Goal: Task Accomplishment & Management: Use online tool/utility

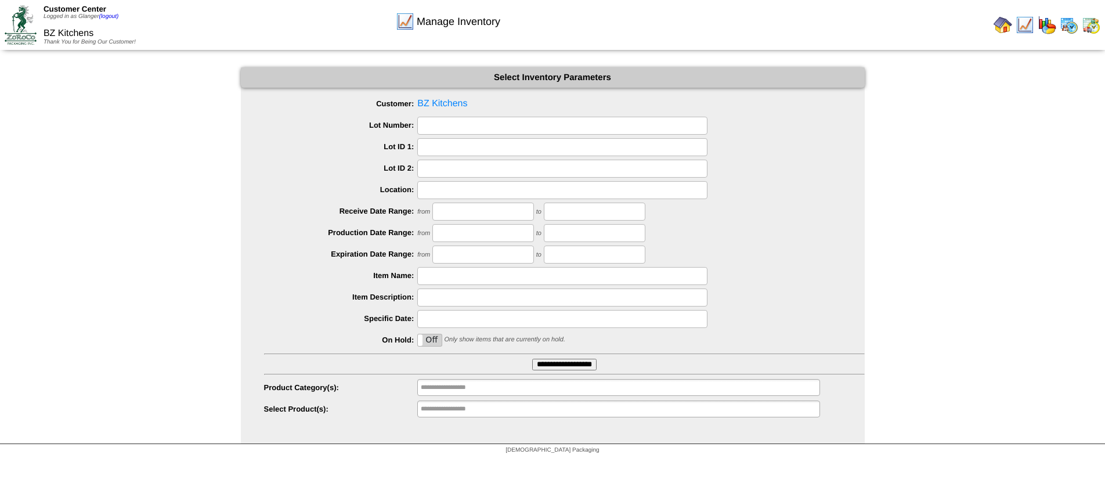
click at [1047, 25] on img at bounding box center [1047, 25] width 19 height 19
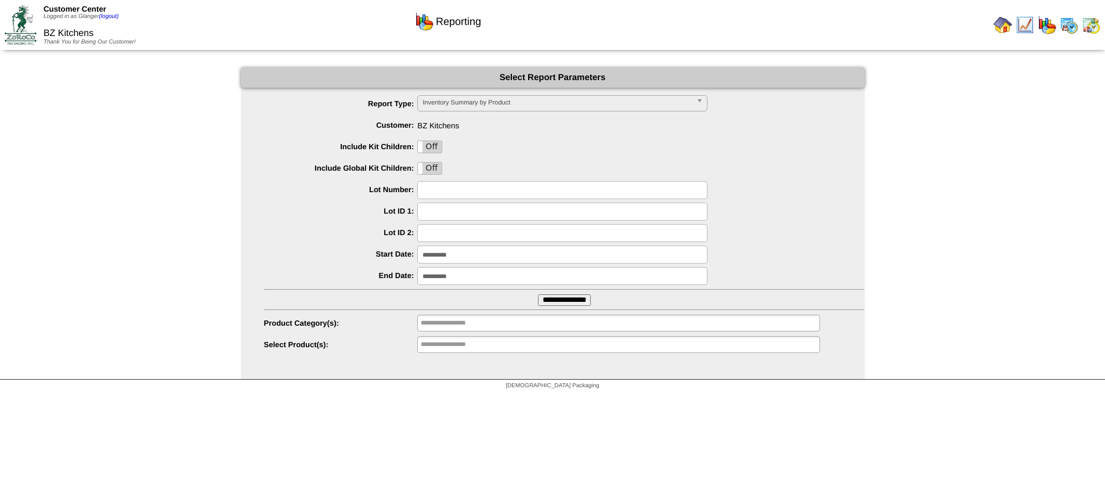
click at [1066, 27] on img at bounding box center [1069, 25] width 19 height 19
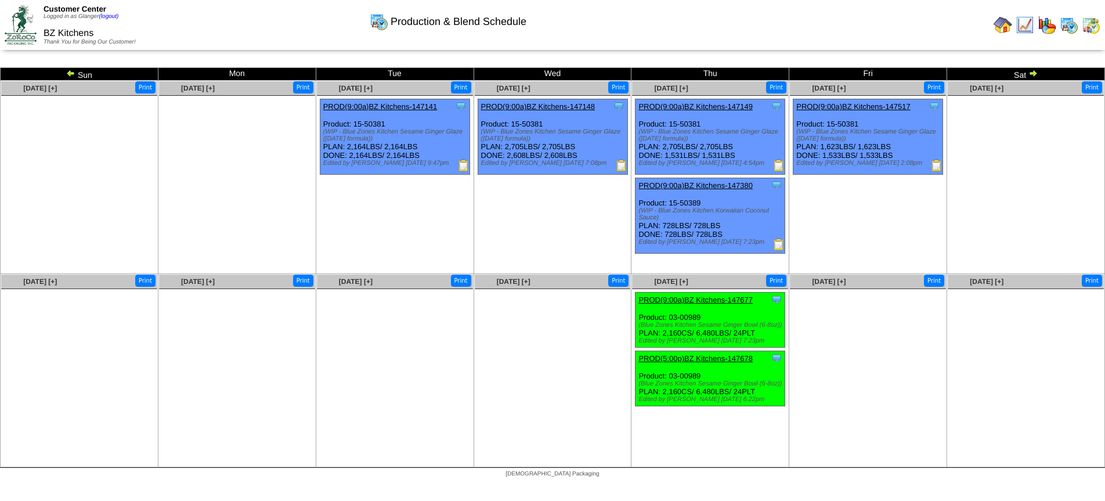
click at [1030, 75] on img at bounding box center [1032, 72] width 9 height 9
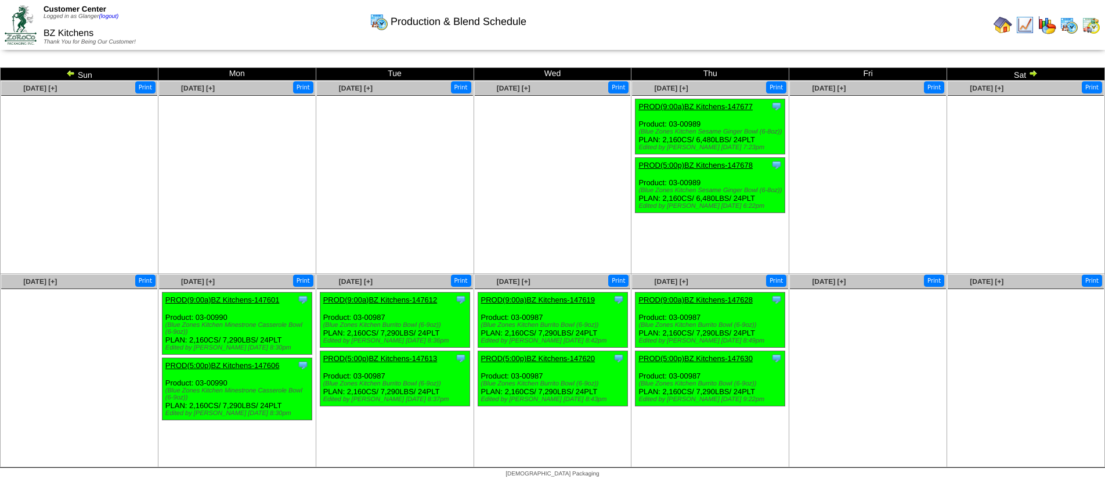
click at [1036, 73] on img at bounding box center [1032, 72] width 9 height 9
click at [1033, 73] on img at bounding box center [1032, 72] width 9 height 9
click at [1032, 71] on img at bounding box center [1032, 72] width 9 height 9
